Goal: Book appointment/travel/reservation

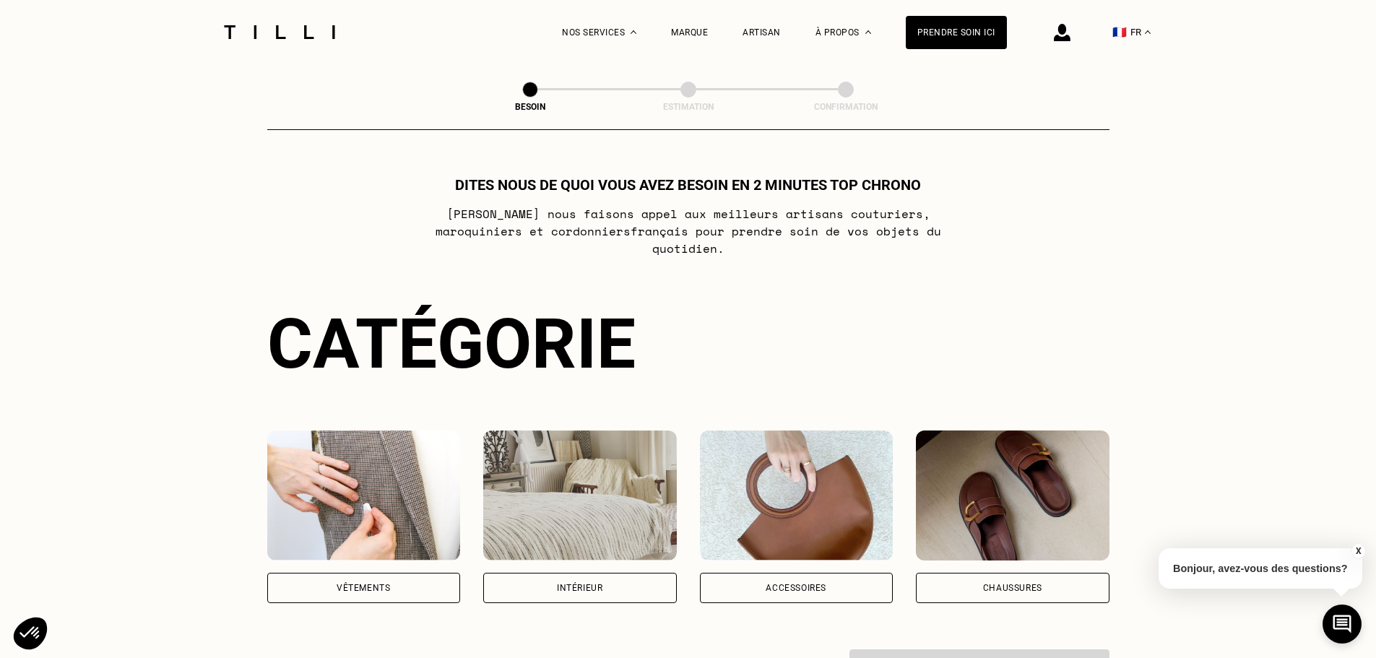
click at [386, 501] on img at bounding box center [364, 495] width 194 height 130
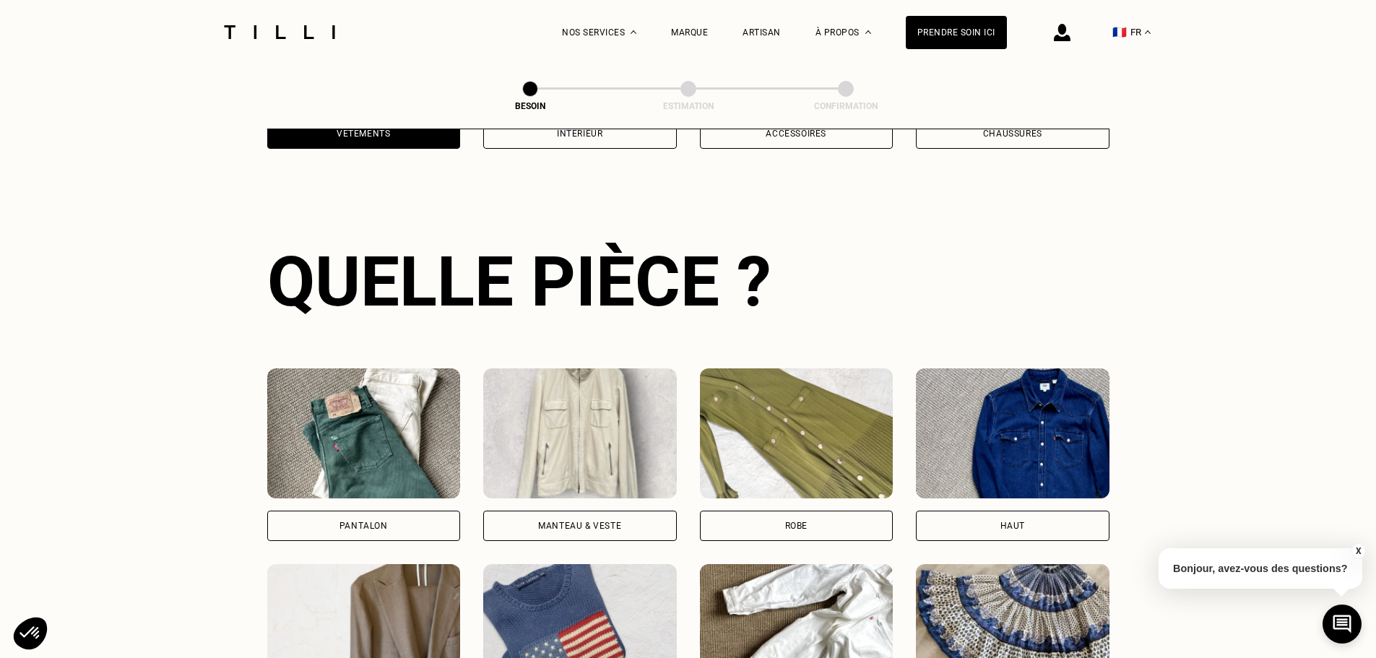
scroll to position [472, 0]
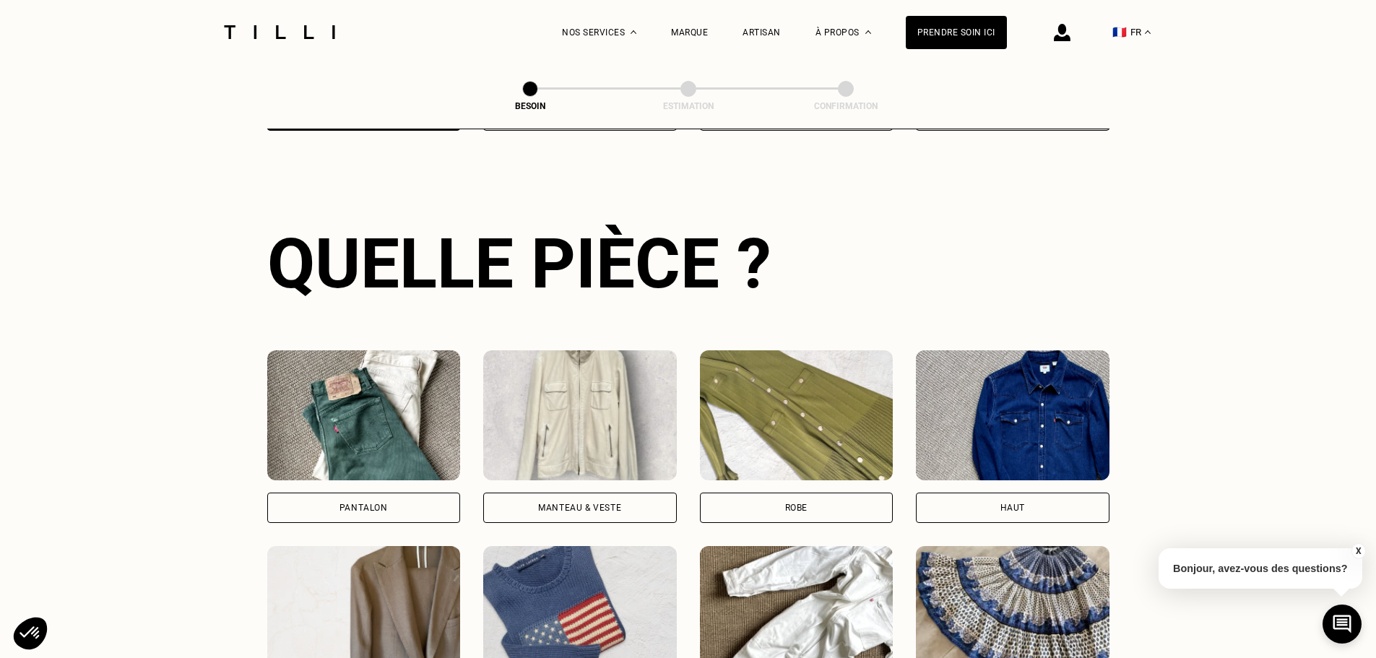
click at [398, 492] on div "Pantalon" at bounding box center [364, 507] width 194 height 30
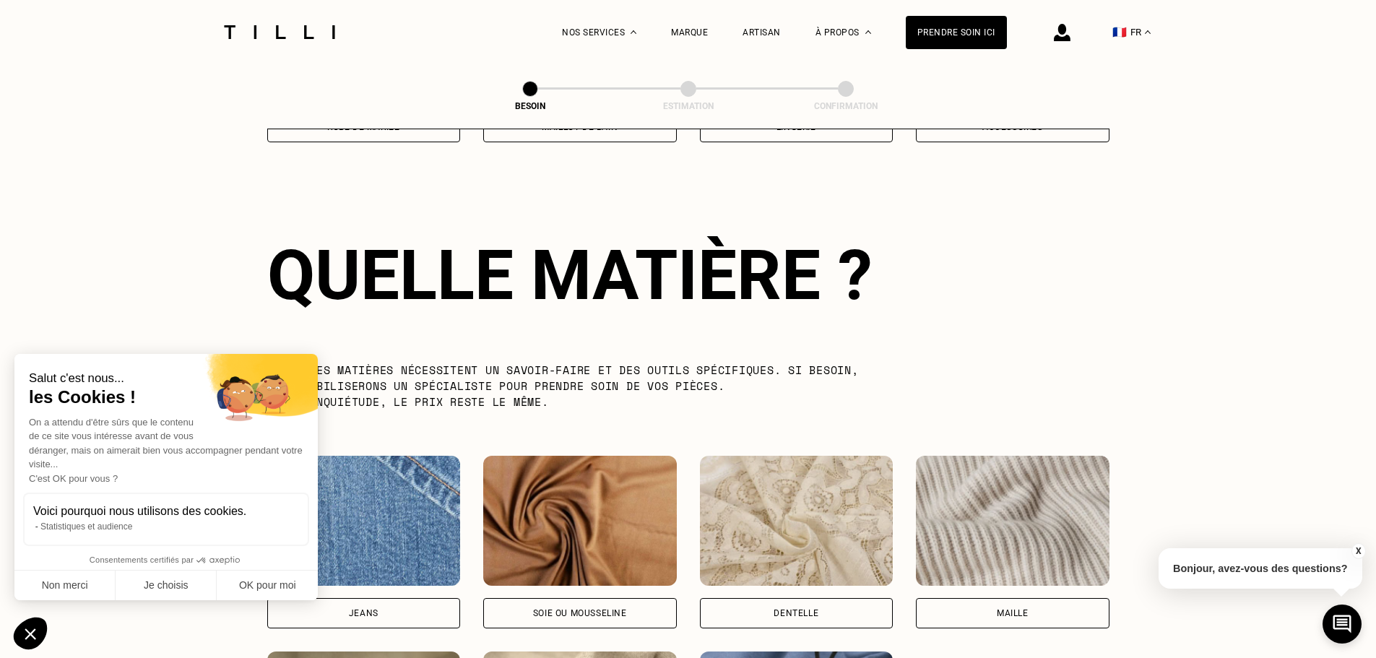
scroll to position [1258, 0]
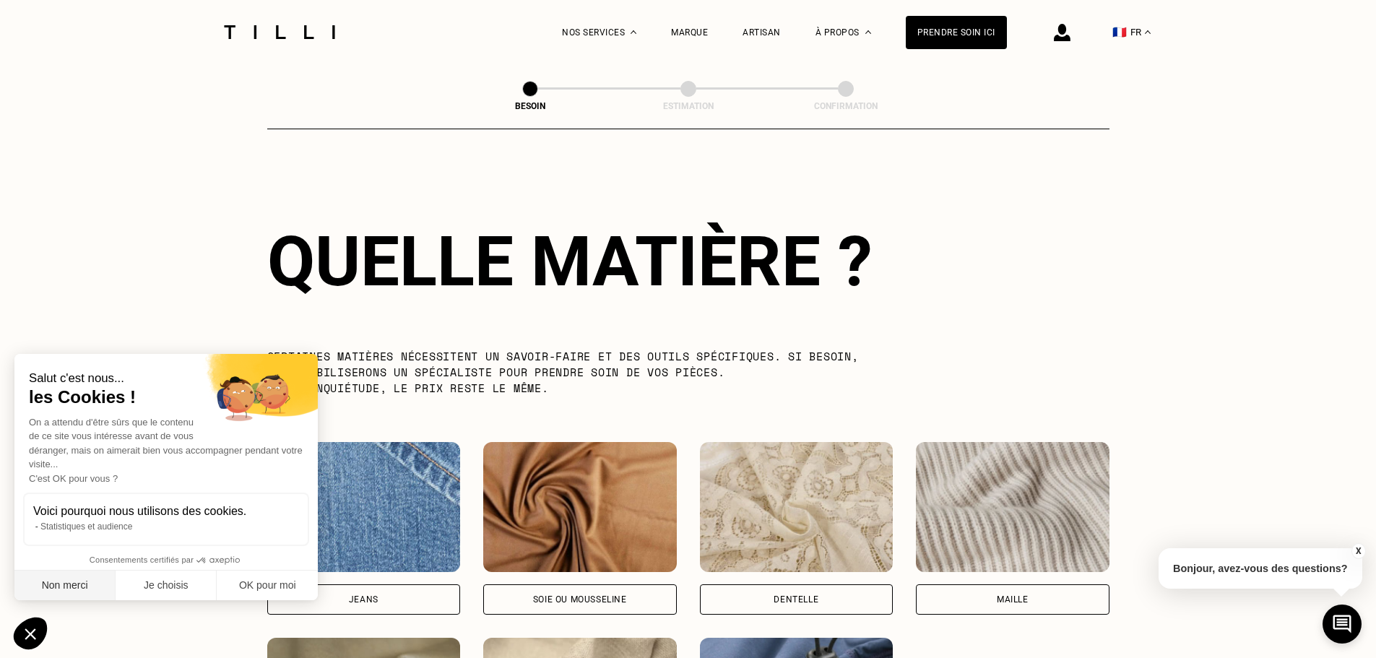
click at [95, 583] on button "Non merci" at bounding box center [64, 585] width 101 height 30
click at [372, 608] on div "[PERSON_NAME] ou mousseline Dentelle Maille Attention ! Pour le moment, nous tr…" at bounding box center [688, 626] width 842 height 368
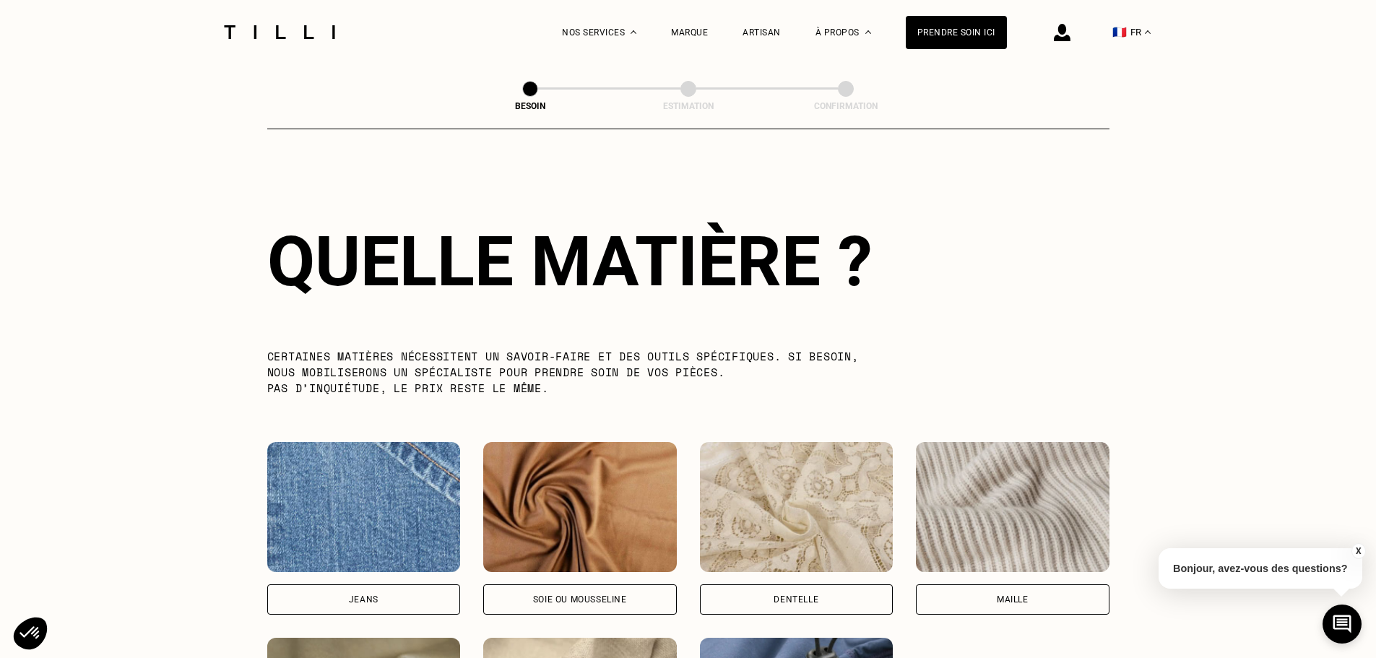
click at [397, 594] on div "Jeans" at bounding box center [364, 599] width 194 height 30
select select "FR"
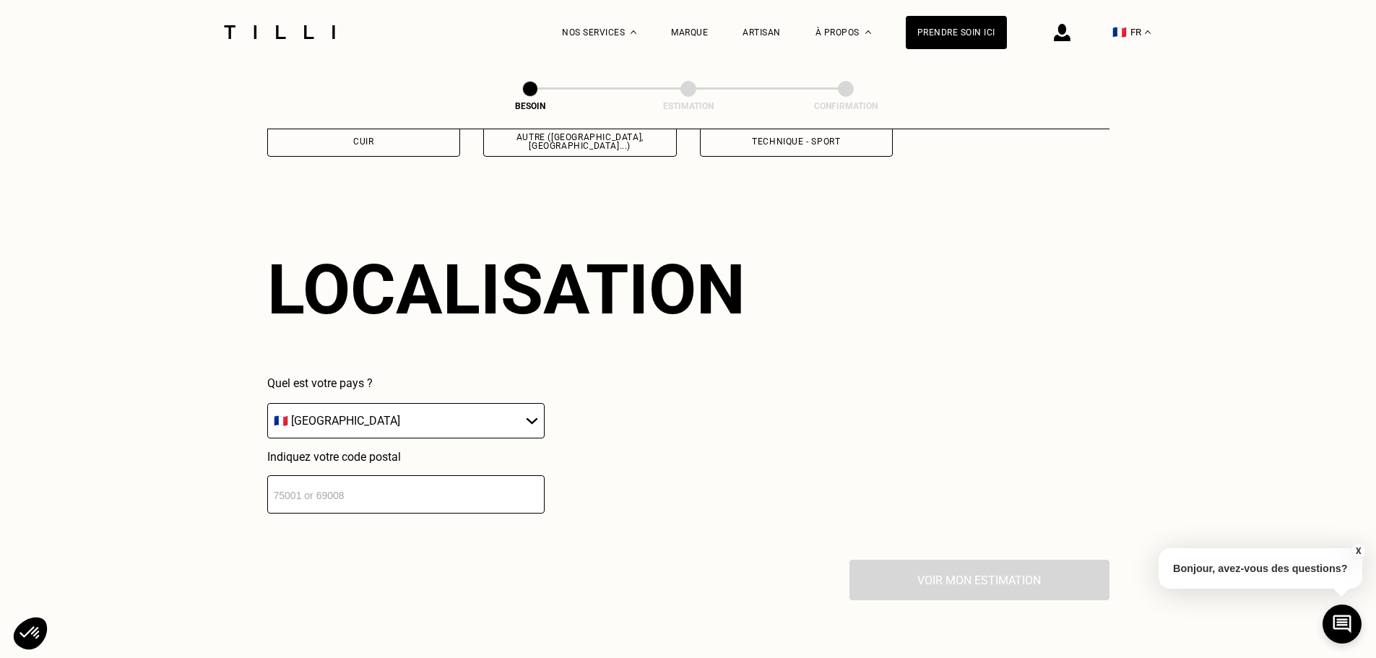
scroll to position [1942, 0]
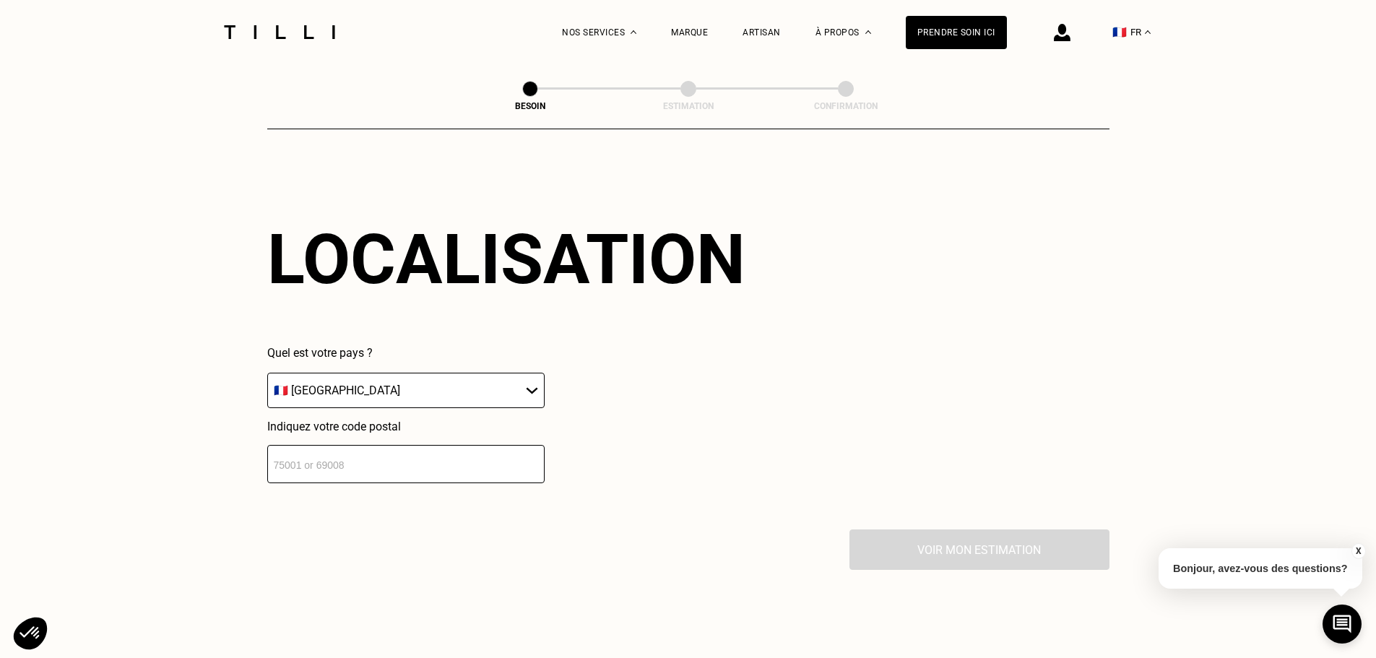
click at [425, 396] on select "🇩🇪 [GEOGRAPHIC_DATA] 🇦🇹 [GEOGRAPHIC_DATA] 🇧🇪 [GEOGRAPHIC_DATA] 🇧🇬 Bulgarie 🇨🇾 C…" at bounding box center [405, 390] width 277 height 35
click at [399, 454] on input "number" at bounding box center [405, 464] width 277 height 38
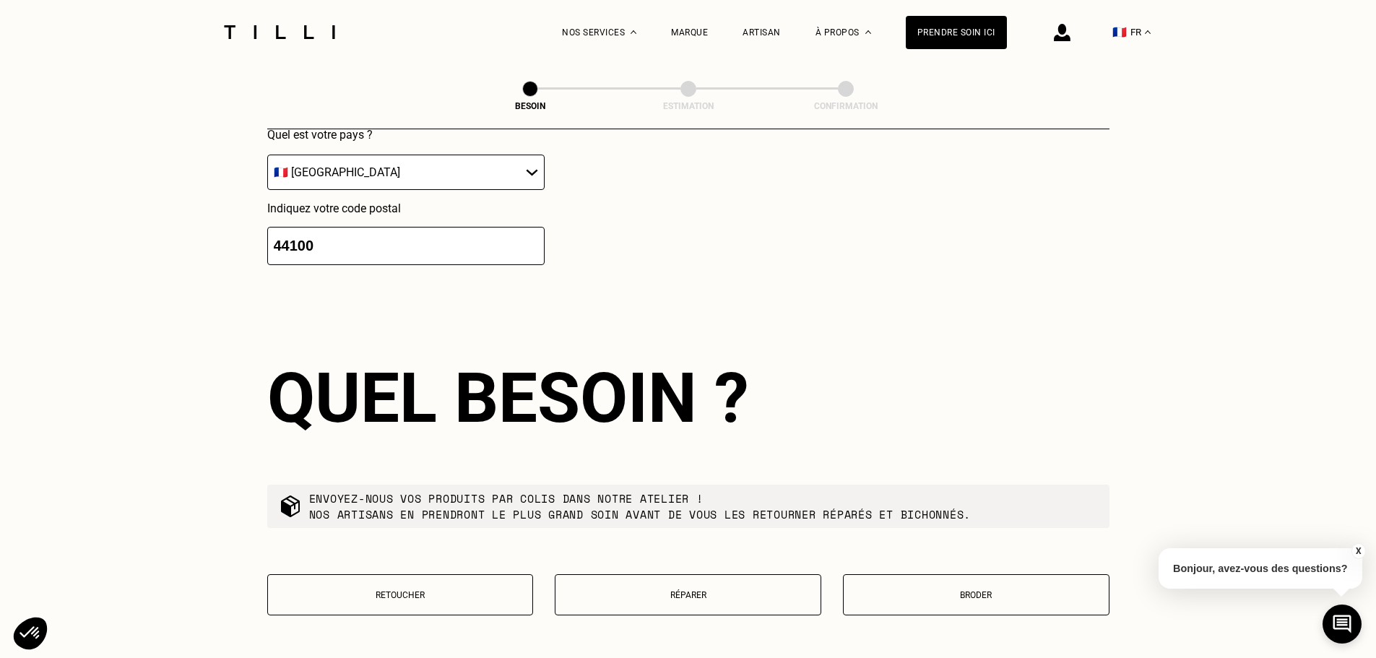
scroll to position [2301, 0]
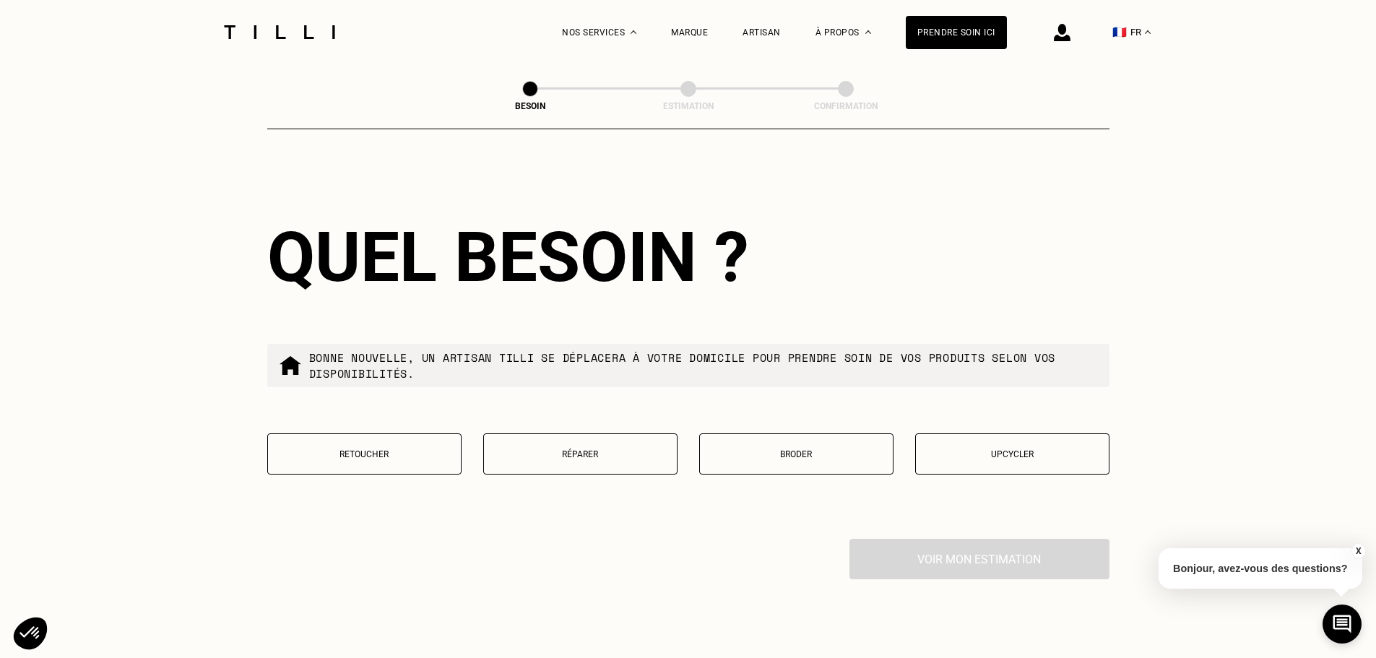
type input "44100"
click at [630, 450] on p "Réparer" at bounding box center [580, 454] width 178 height 10
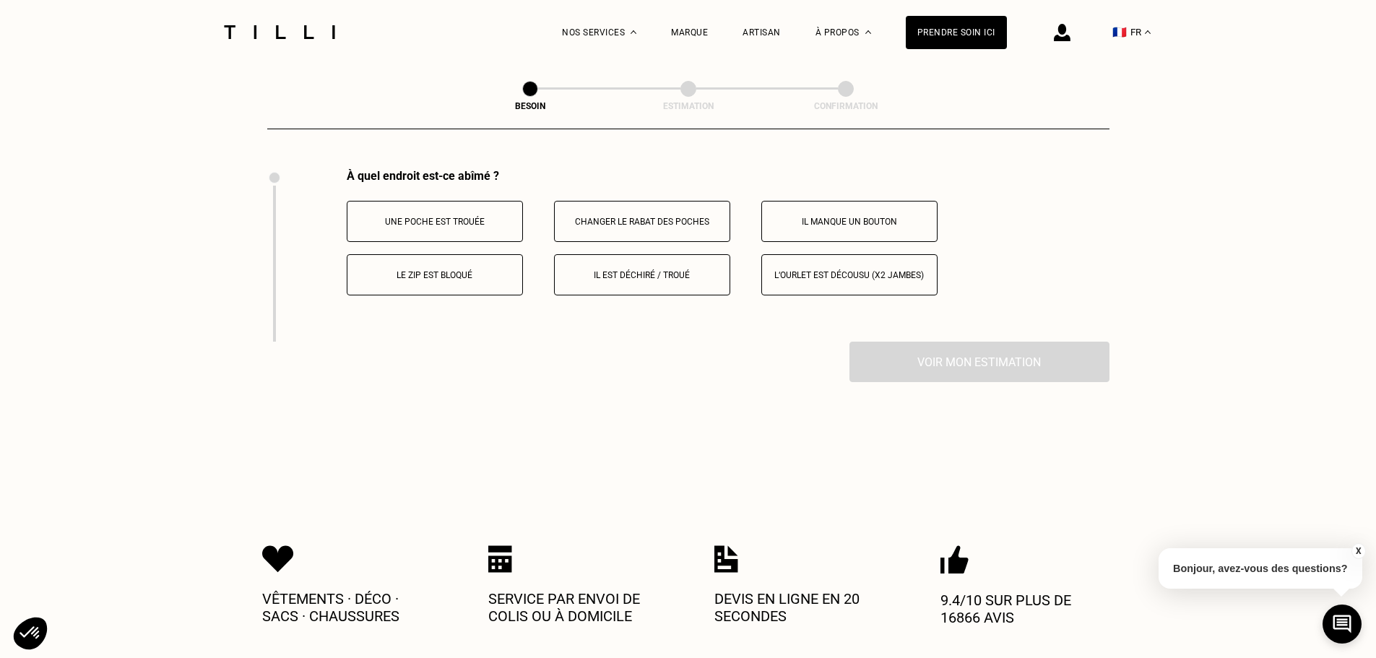
scroll to position [2671, 0]
click at [490, 283] on button "Le zip est bloqué" at bounding box center [435, 273] width 176 height 41
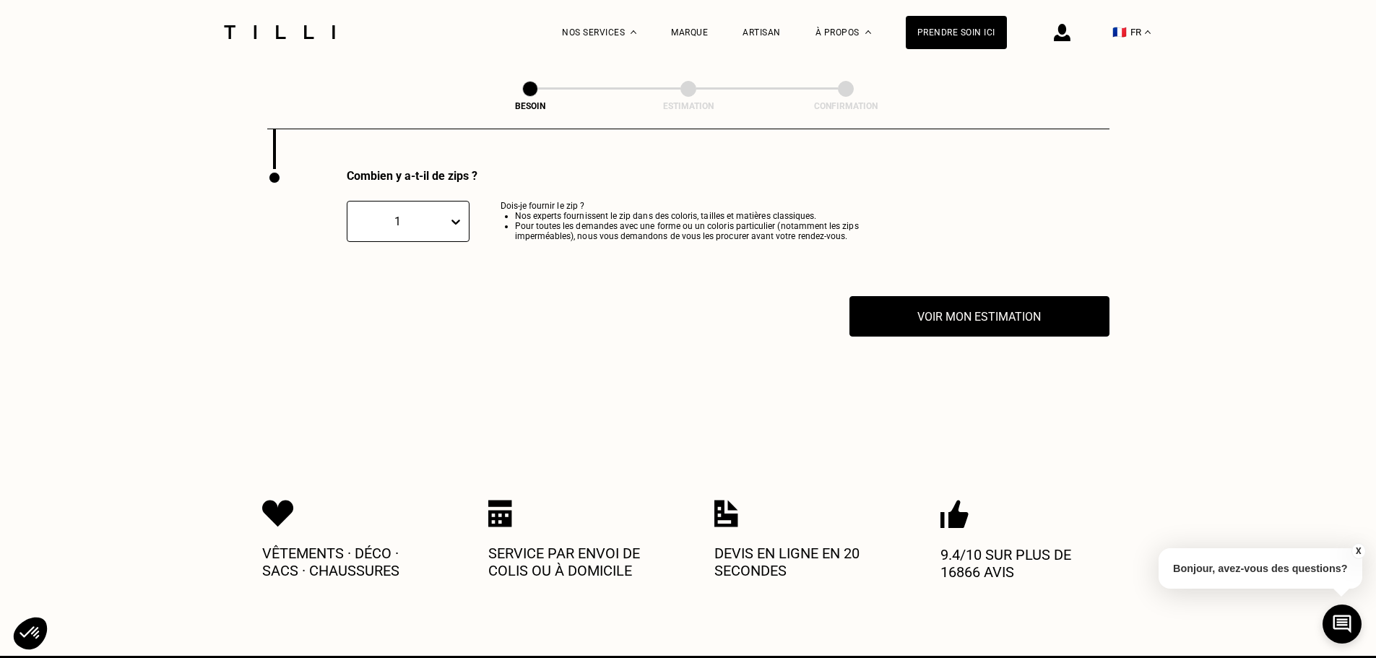
scroll to position [2844, 0]
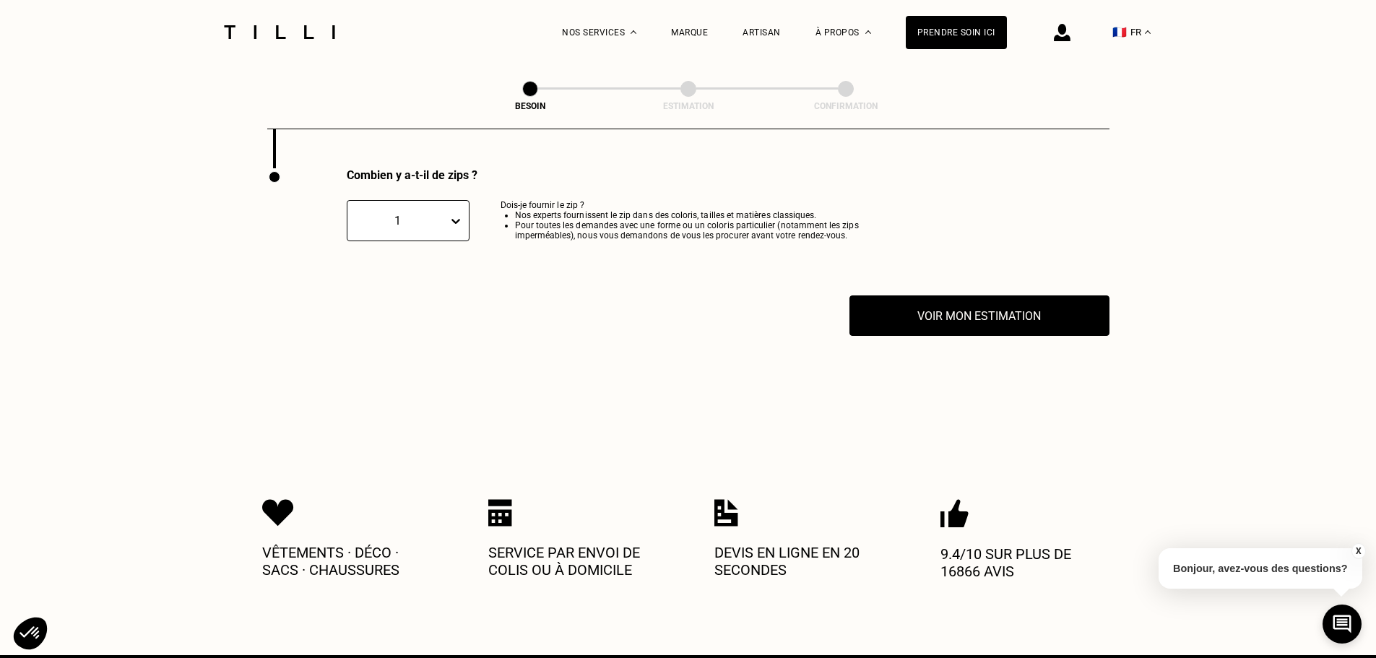
click at [440, 220] on div "1" at bounding box center [398, 221] width 86 height 14
click at [384, 298] on div "2" at bounding box center [408, 298] width 123 height 27
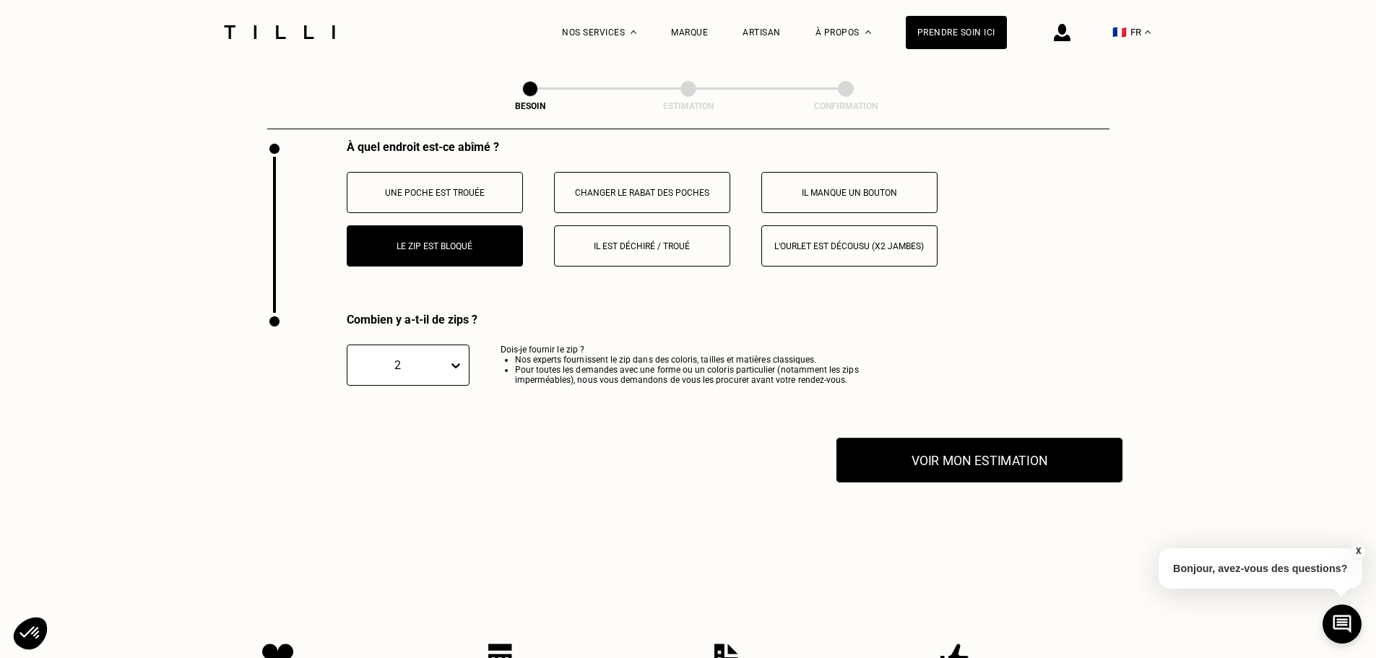
click at [942, 446] on button "Voir mon estimation" at bounding box center [979, 460] width 286 height 45
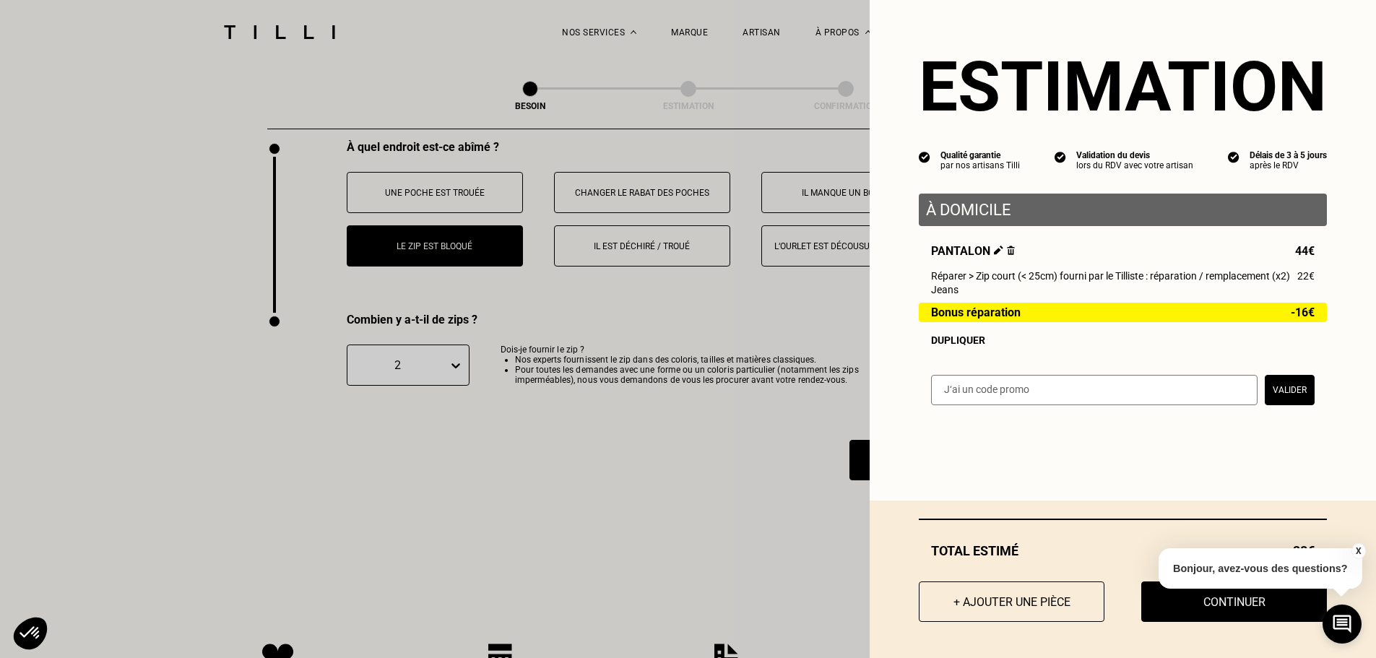
click at [1298, 318] on span "-16€" at bounding box center [1302, 312] width 24 height 12
click at [1191, 604] on button "Continuer" at bounding box center [1234, 601] width 204 height 45
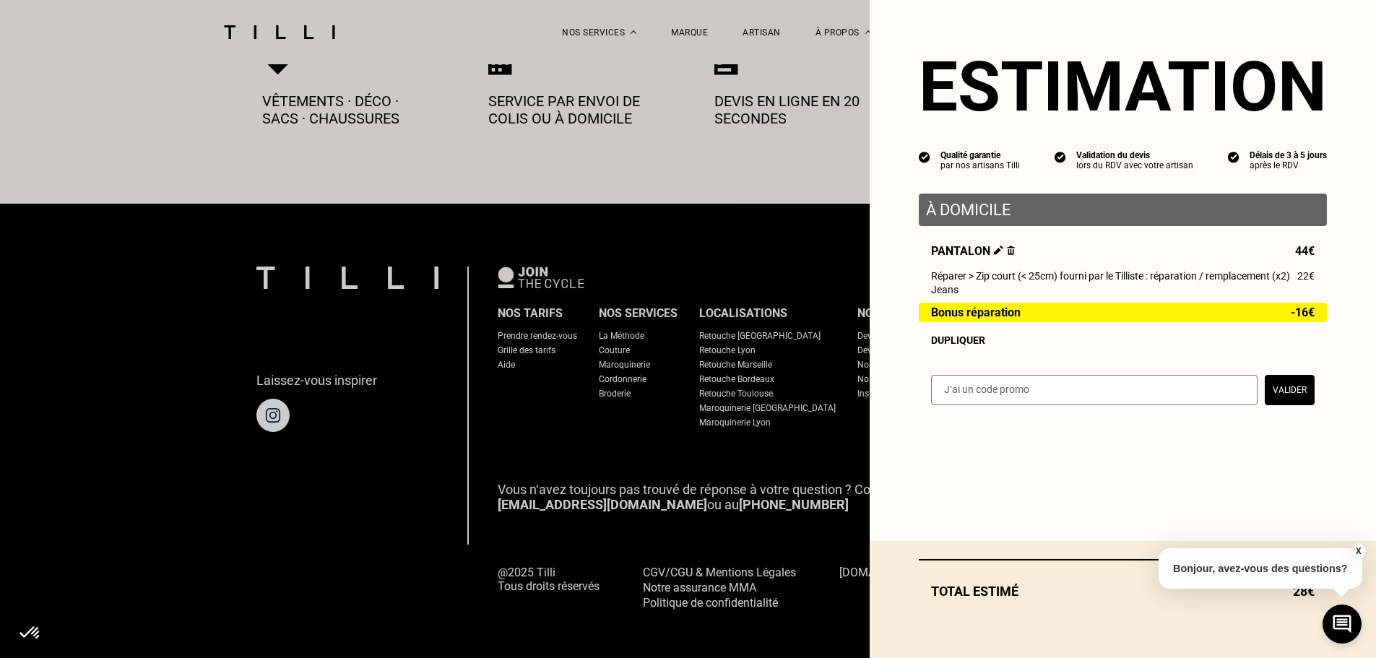
select select "FR"
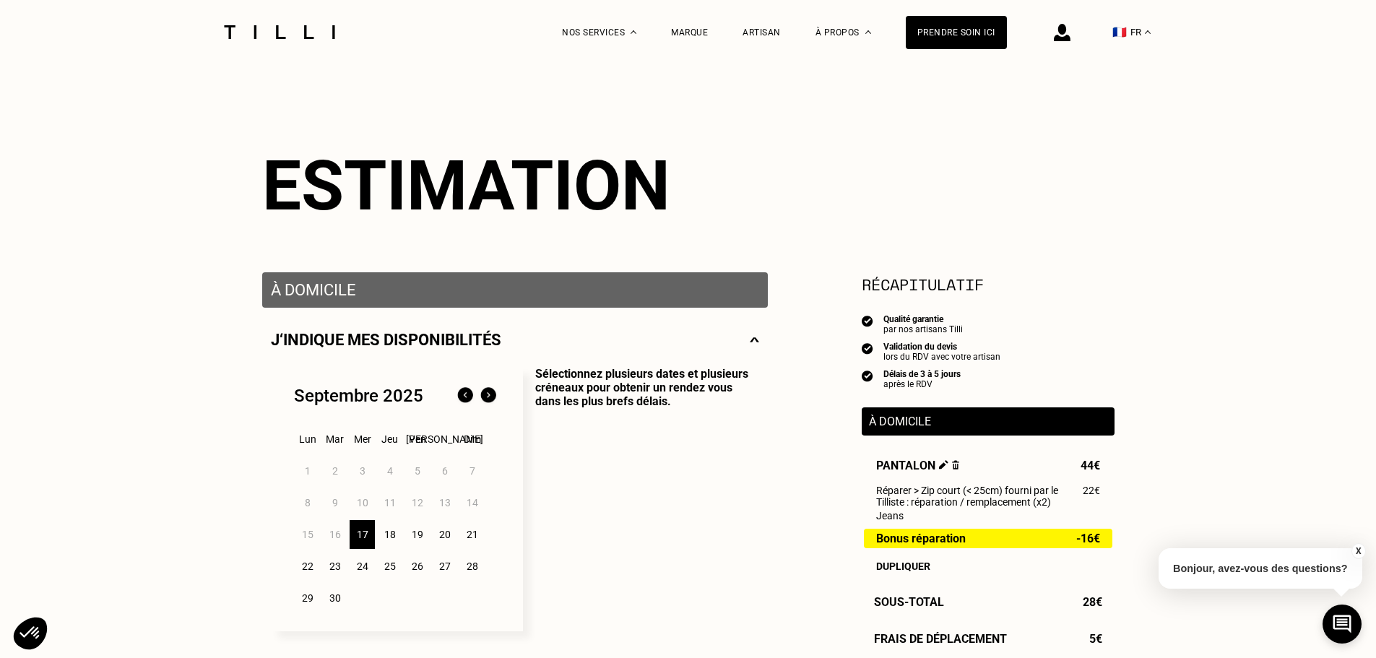
scroll to position [144, 0]
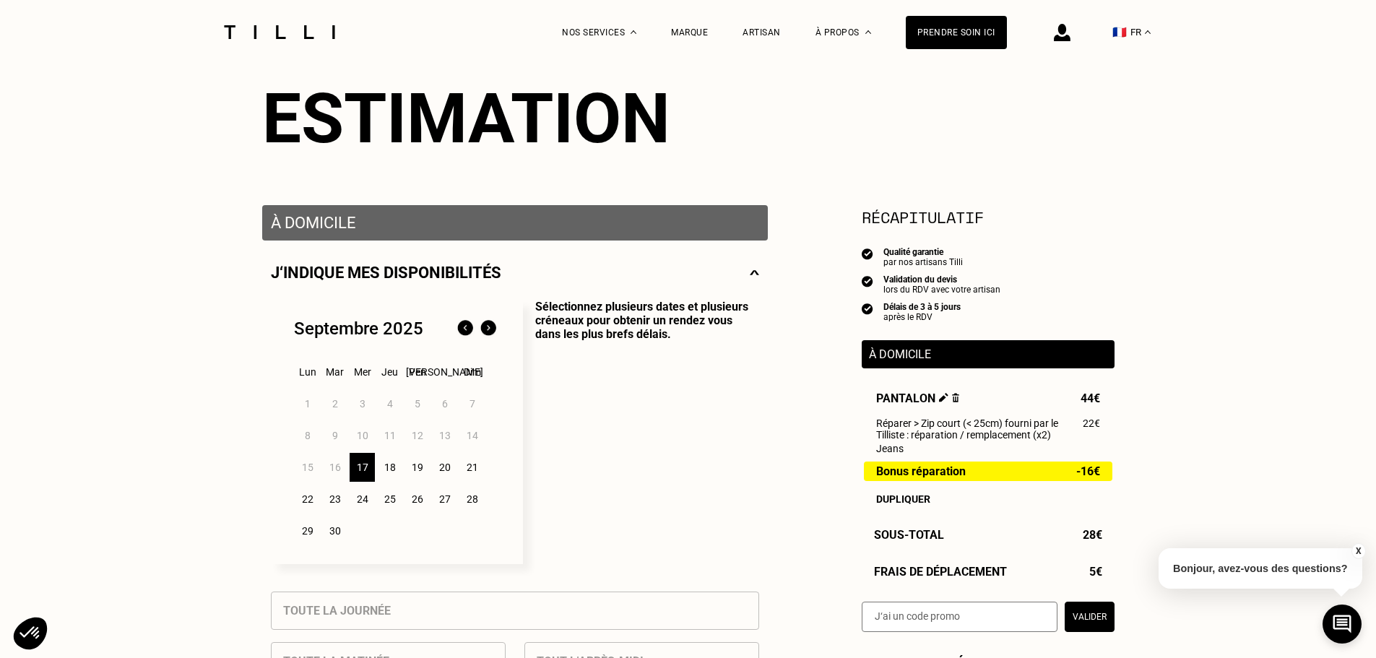
click at [383, 472] on div "18" at bounding box center [389, 467] width 25 height 29
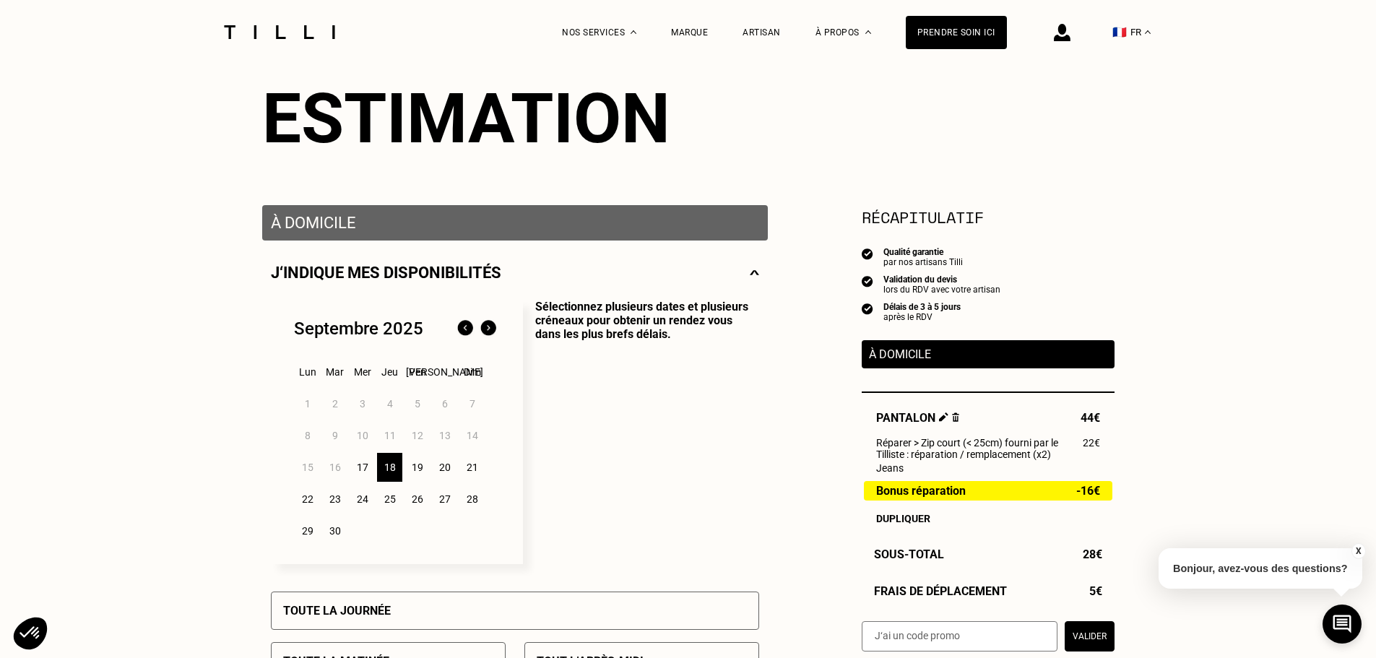
click at [357, 472] on div "17" at bounding box center [361, 467] width 25 height 29
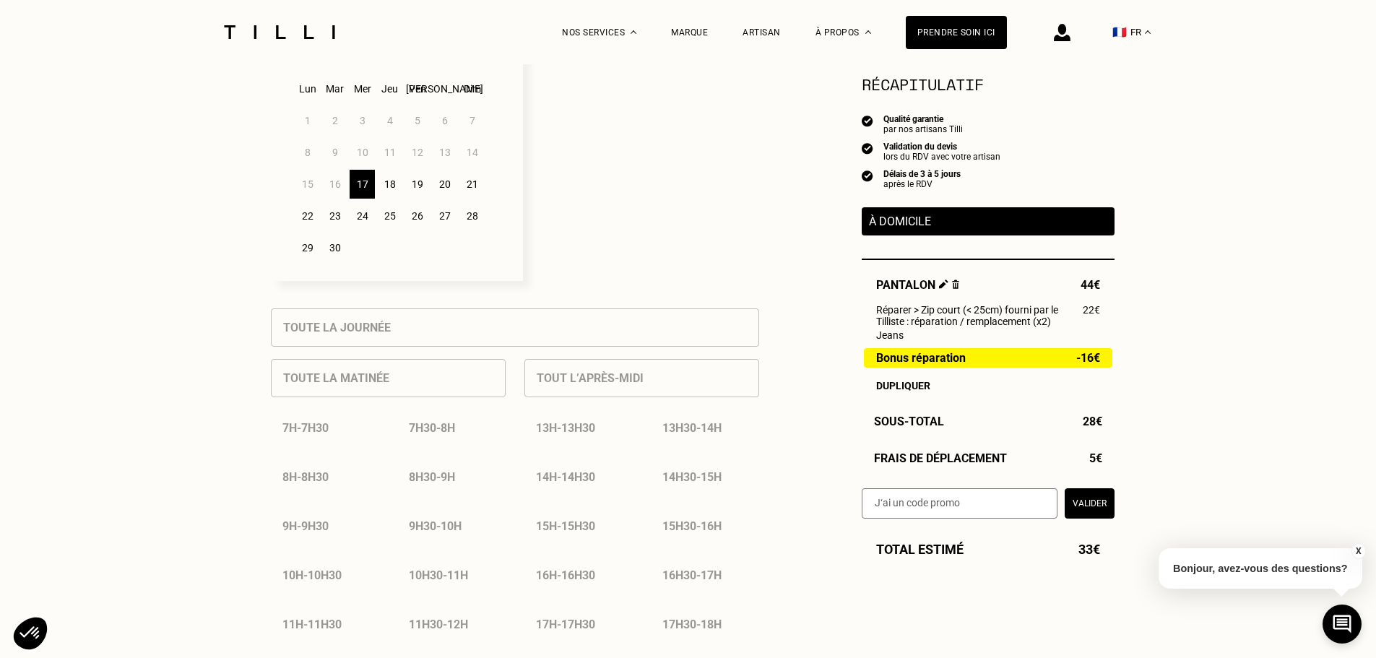
scroll to position [433, 0]
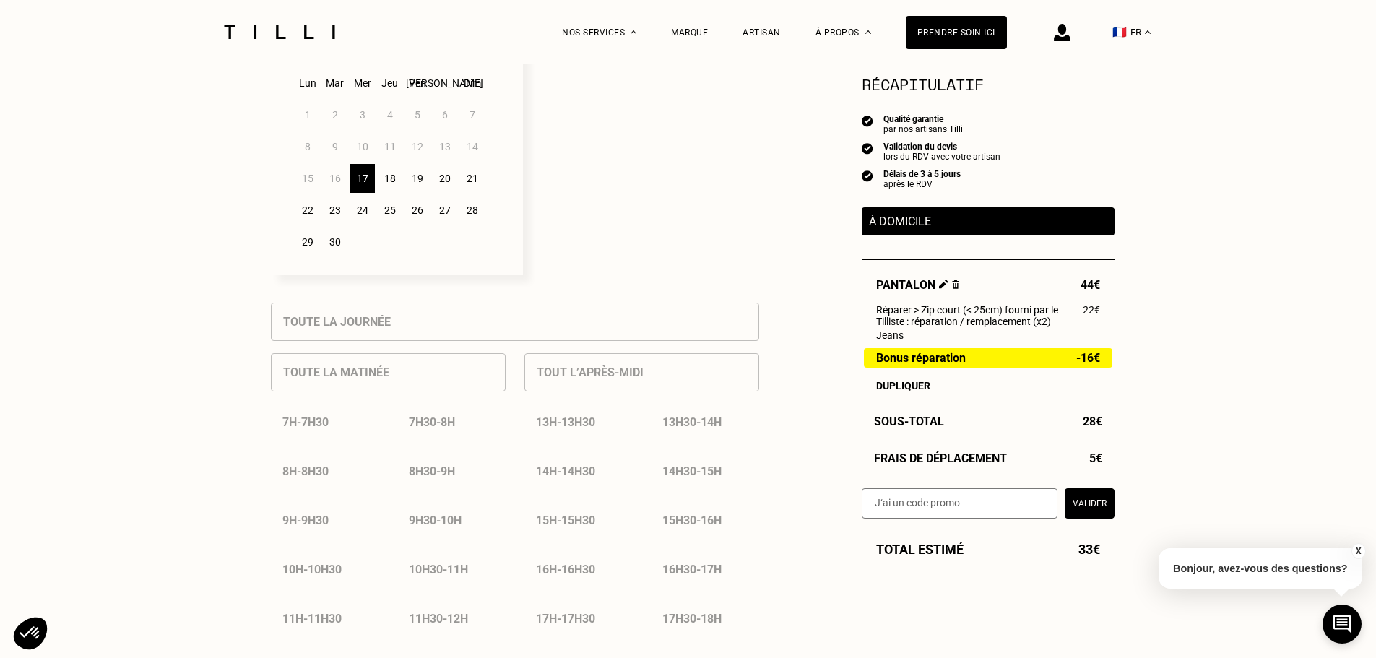
click at [398, 185] on div "18" at bounding box center [389, 178] width 25 height 29
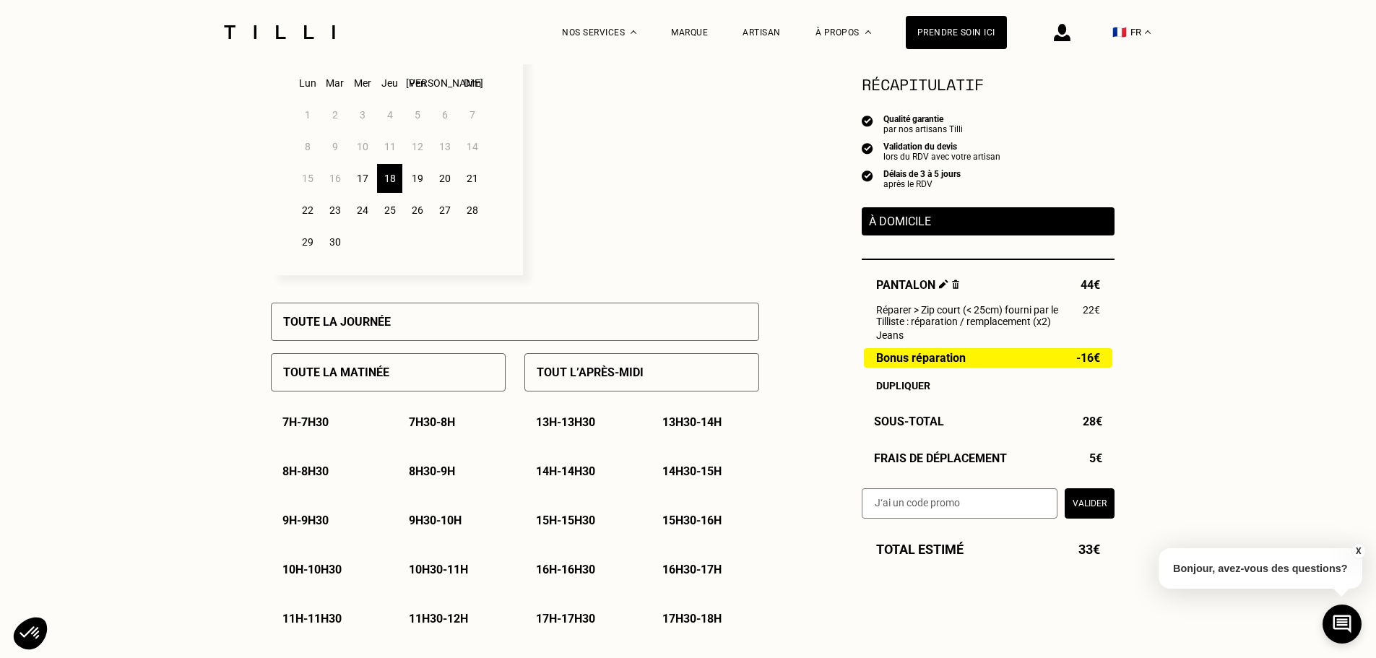
click at [400, 335] on div "Toute la journée" at bounding box center [515, 322] width 488 height 38
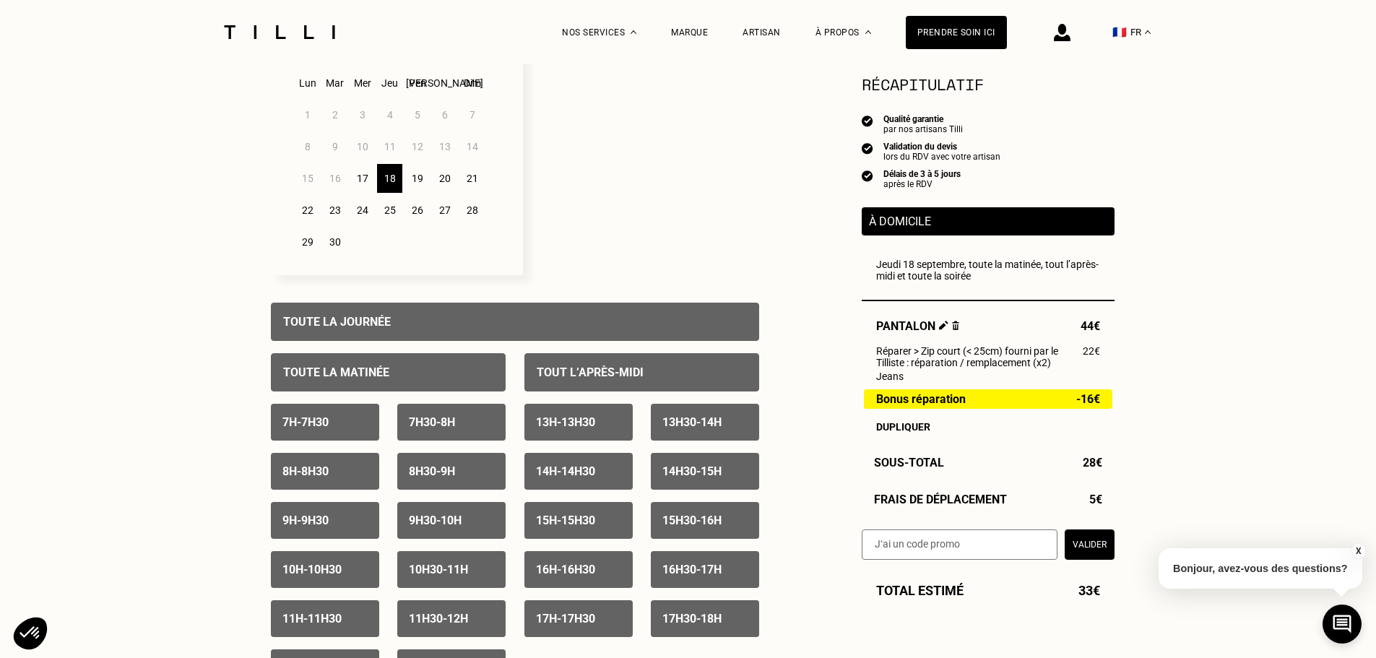
click at [417, 181] on div "19" at bounding box center [416, 178] width 25 height 29
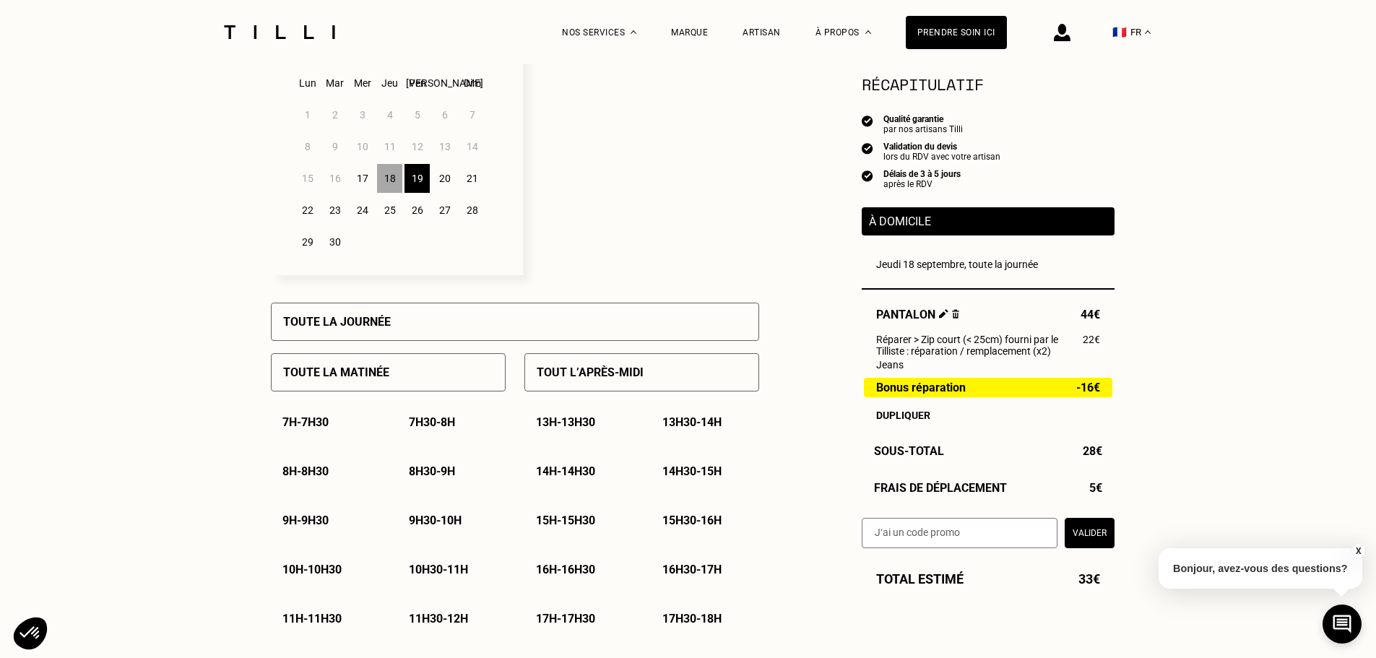
click at [417, 329] on div "Toute la journée" at bounding box center [515, 322] width 488 height 38
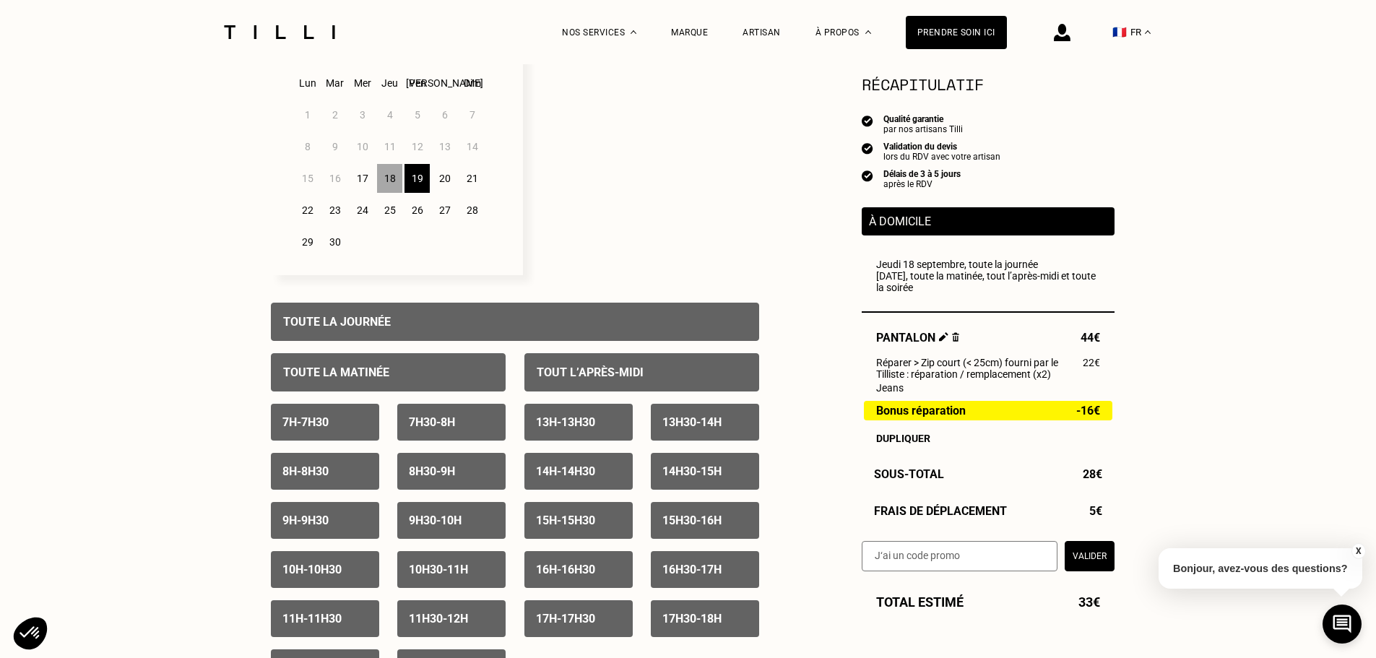
click at [926, 218] on p "À domicile" at bounding box center [988, 221] width 238 height 14
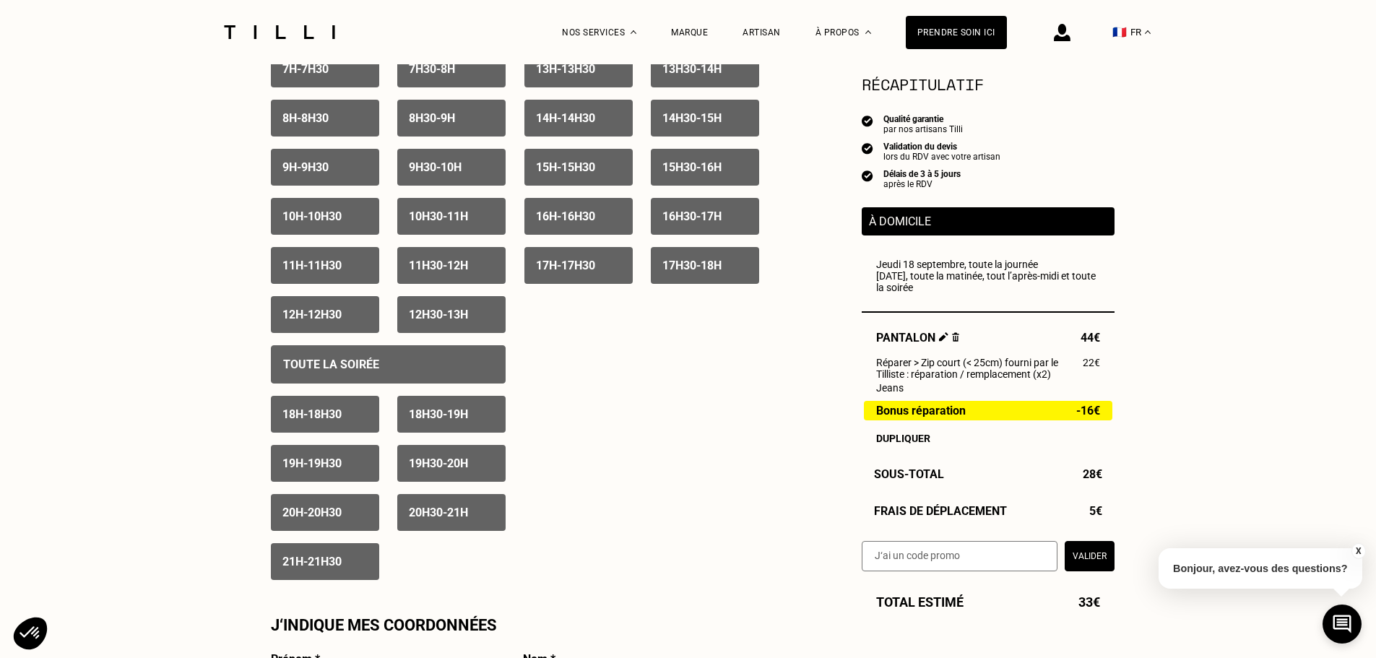
scroll to position [794, 0]
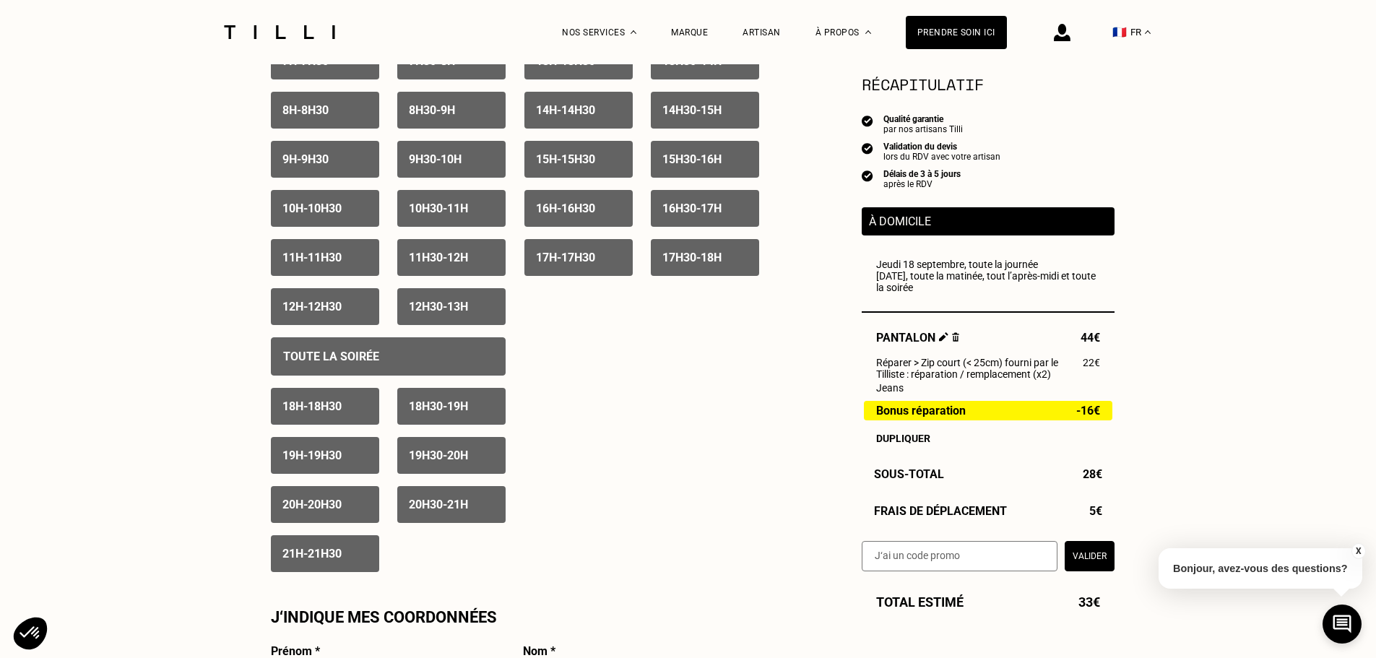
click at [949, 224] on p "À domicile" at bounding box center [988, 221] width 238 height 14
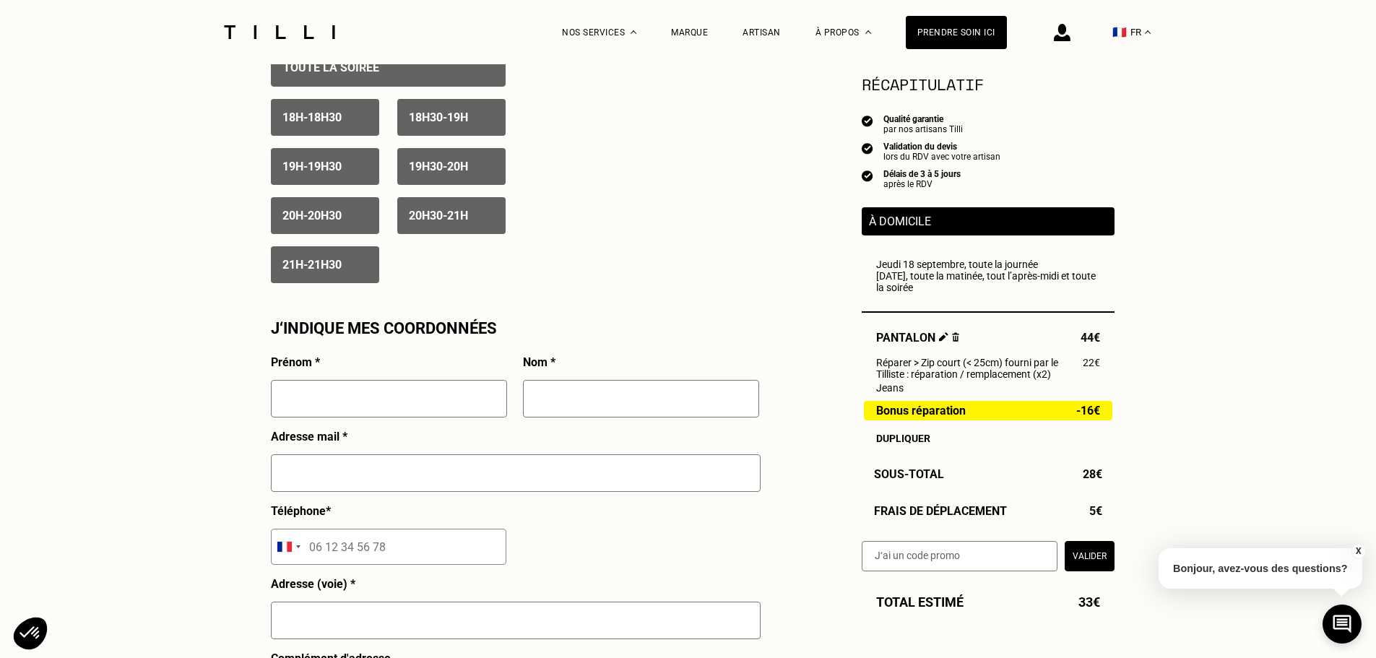
scroll to position [1300, 0]
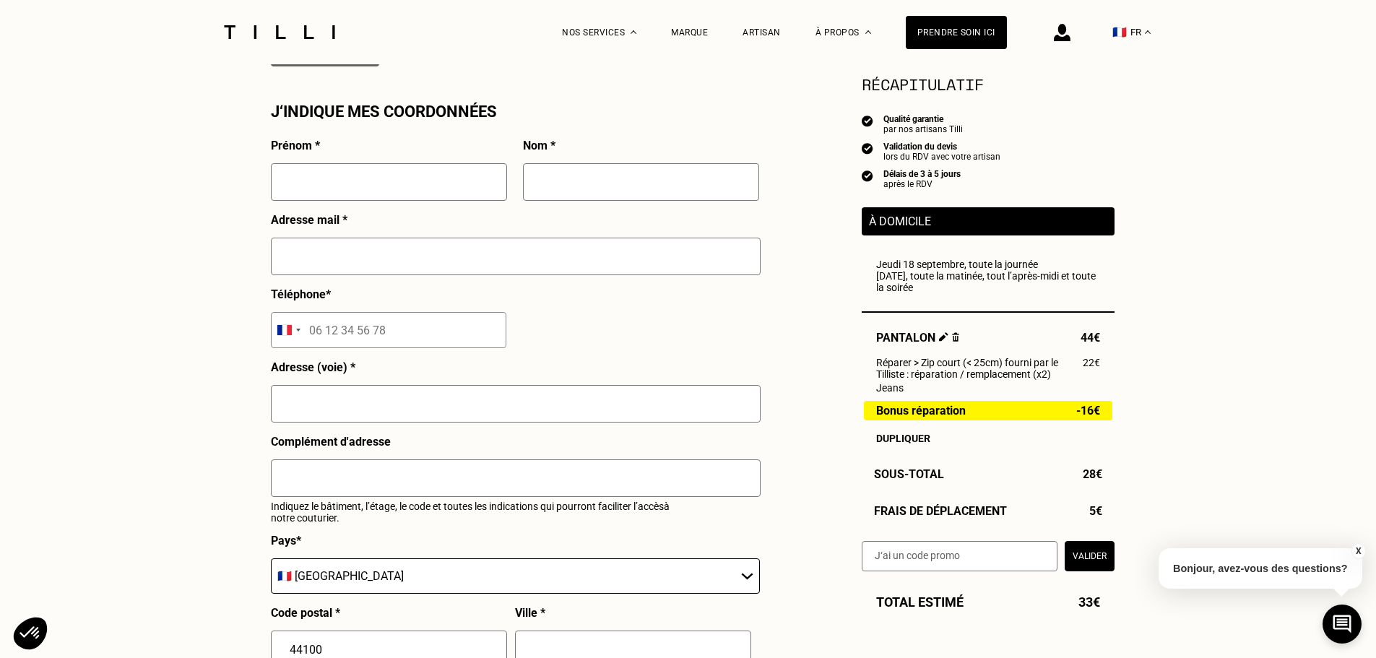
click at [435, 195] on input "text" at bounding box center [389, 182] width 236 height 38
type input "Charlotte"
type input "Macé"
type input "[EMAIL_ADDRESS][DOMAIN_NAME]"
type input "06 99 33 10 21"
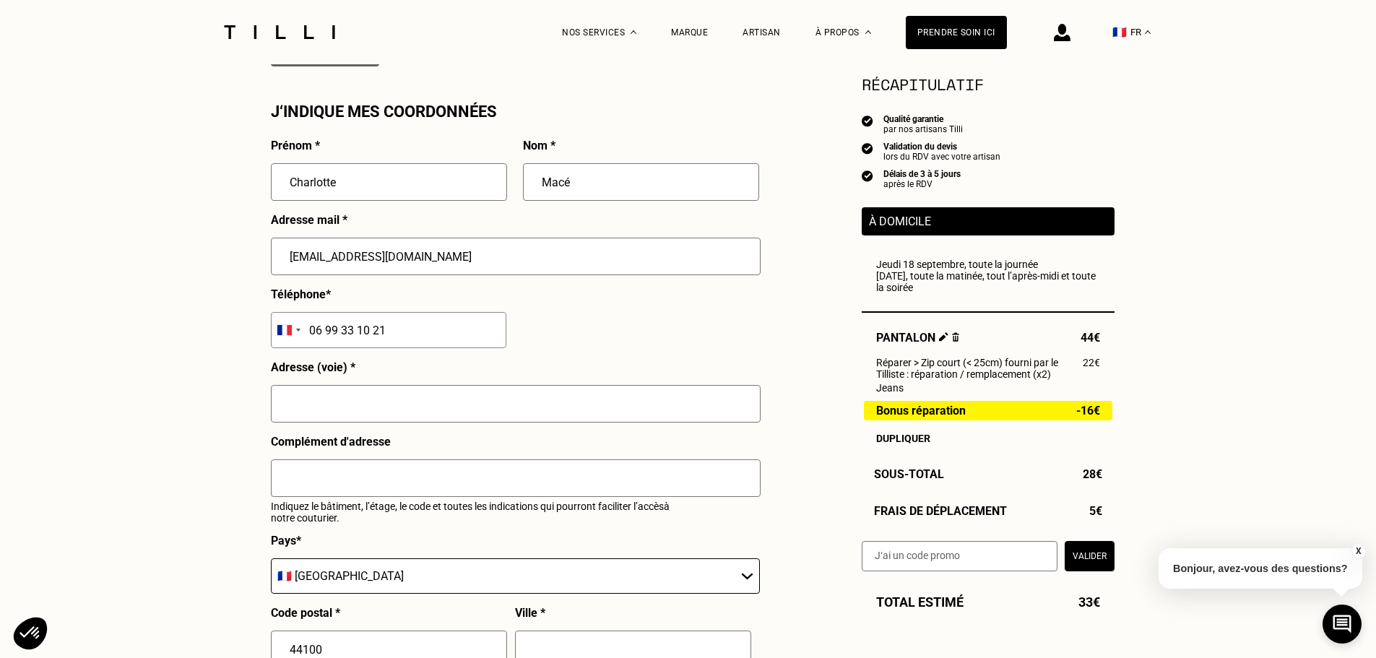
type input "213 CRS [PERSON_NAME]"
type input "BEGLES"
drag, startPoint x: 343, startPoint y: 262, endPoint x: 367, endPoint y: 259, distance: 24.0
click at [343, 262] on input "[EMAIL_ADDRESS][DOMAIN_NAME]" at bounding box center [516, 257] width 490 height 38
click at [401, 262] on input "[EMAIL_ADDRESS][DOMAIN_NAME]" at bounding box center [516, 257] width 490 height 38
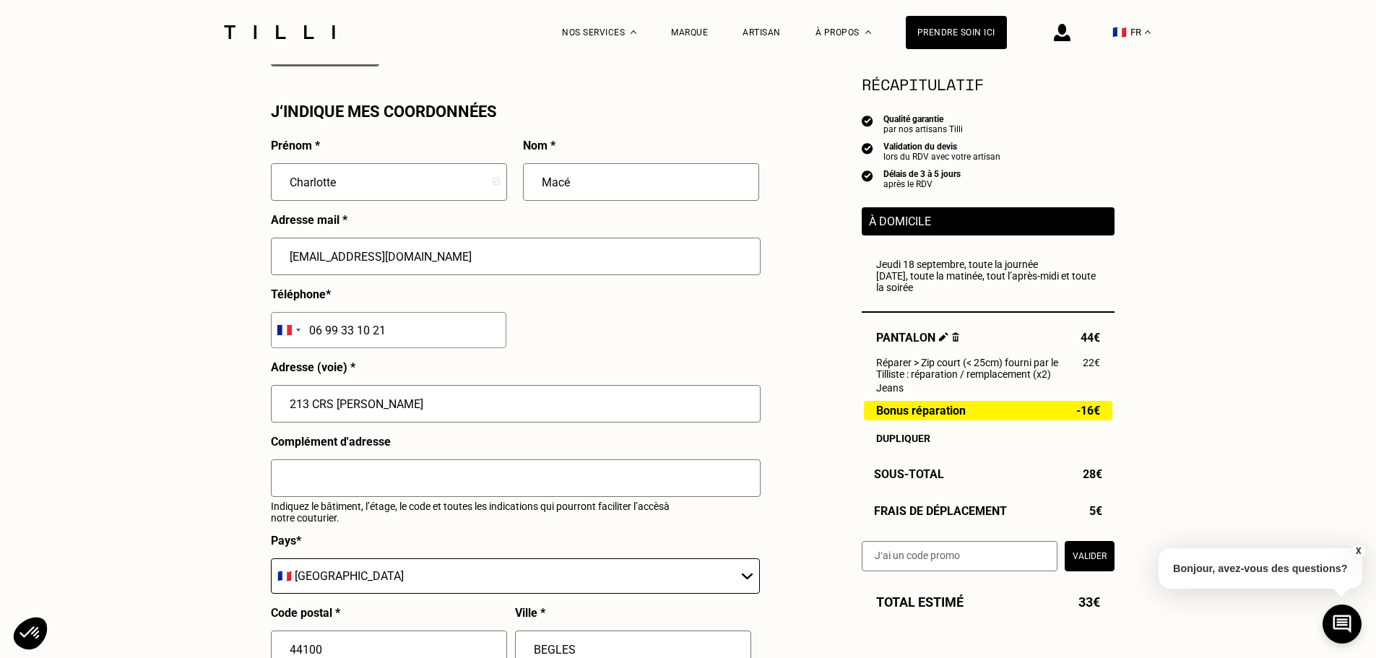
click at [401, 262] on input "[EMAIL_ADDRESS][DOMAIN_NAME]" at bounding box center [516, 257] width 490 height 38
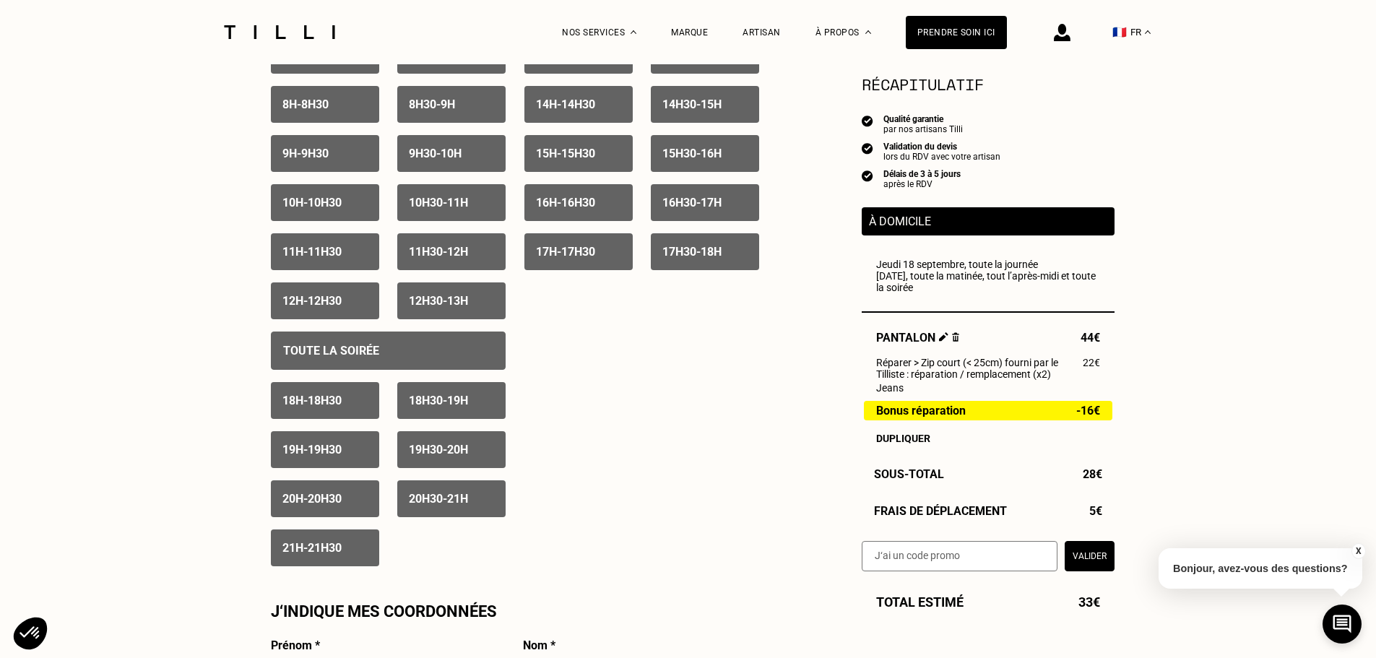
scroll to position [722, 0]
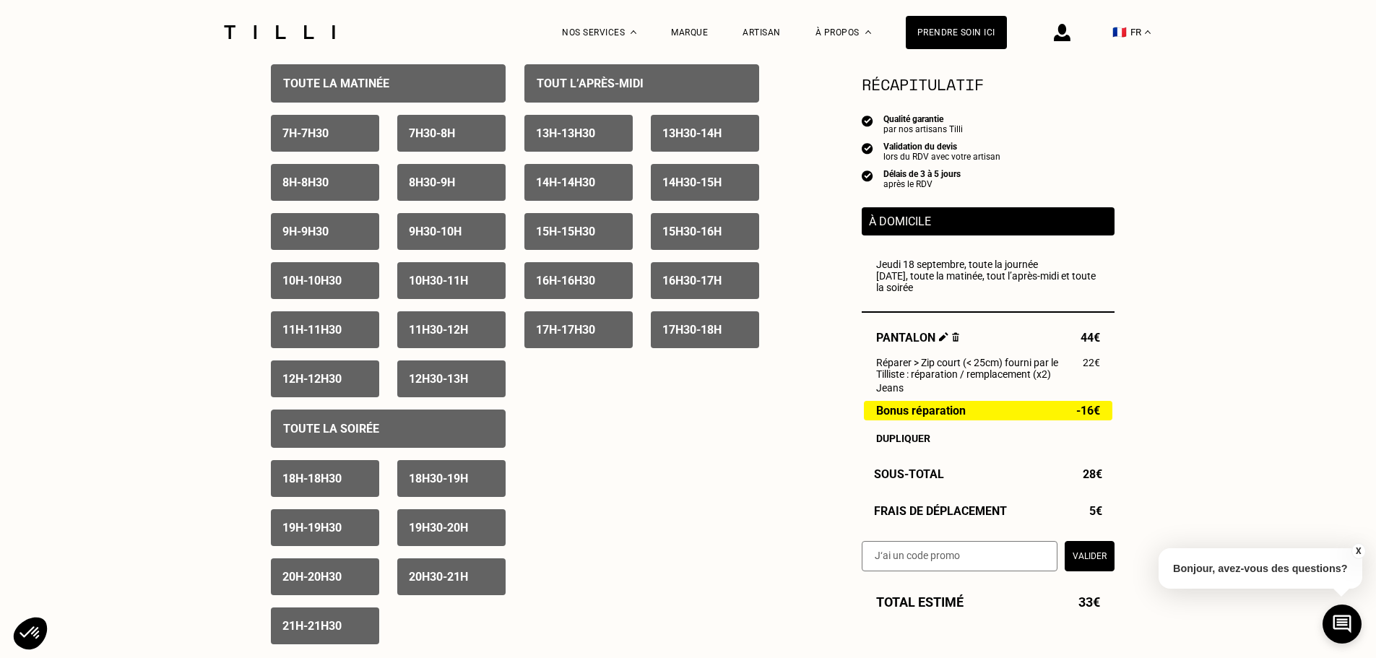
type input "[EMAIL_ADDRESS][DOMAIN_NAME]"
